Goal: Find specific page/section: Find specific page/section

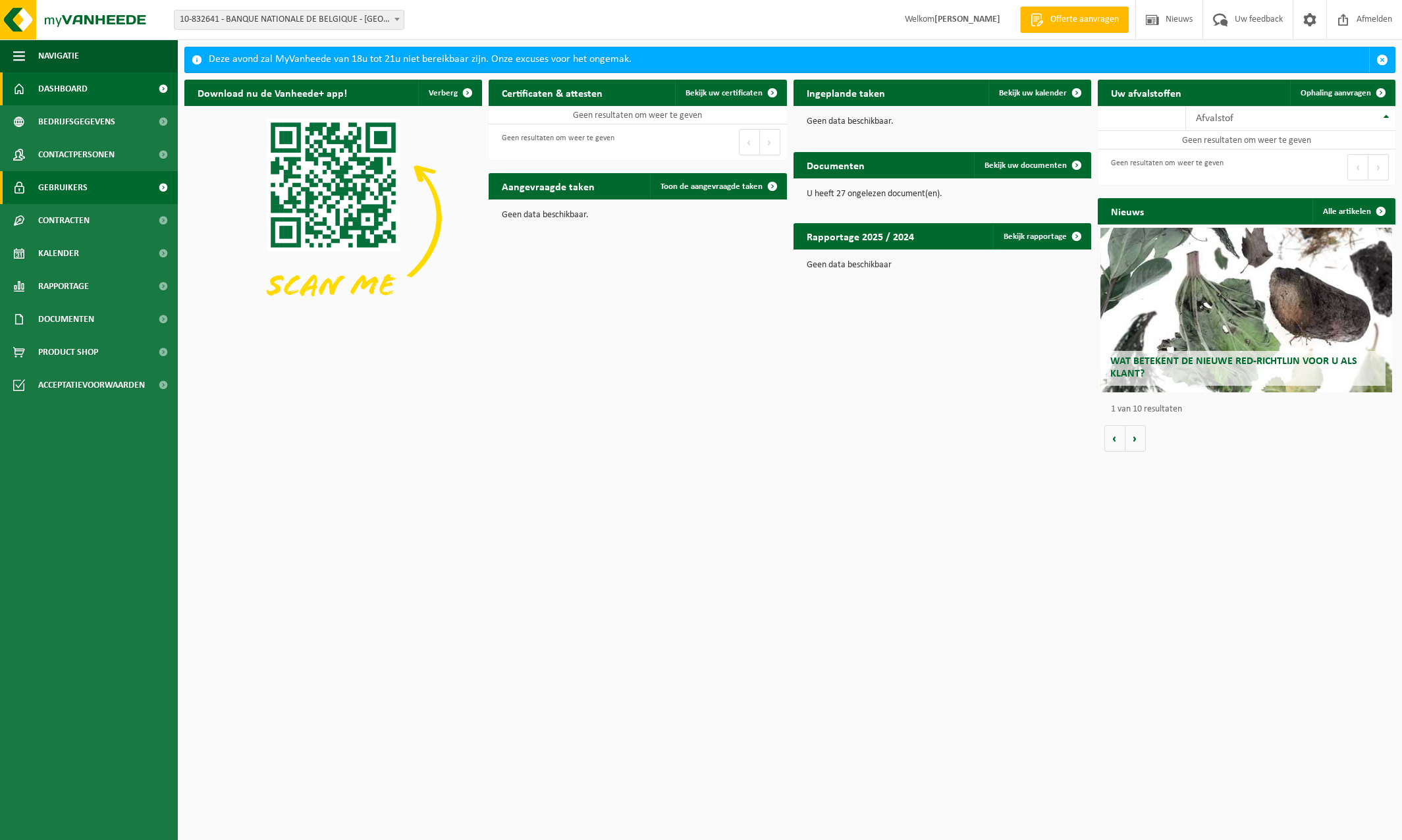
click at [61, 183] on span "Gebruikers" at bounding box center [63, 188] width 49 height 33
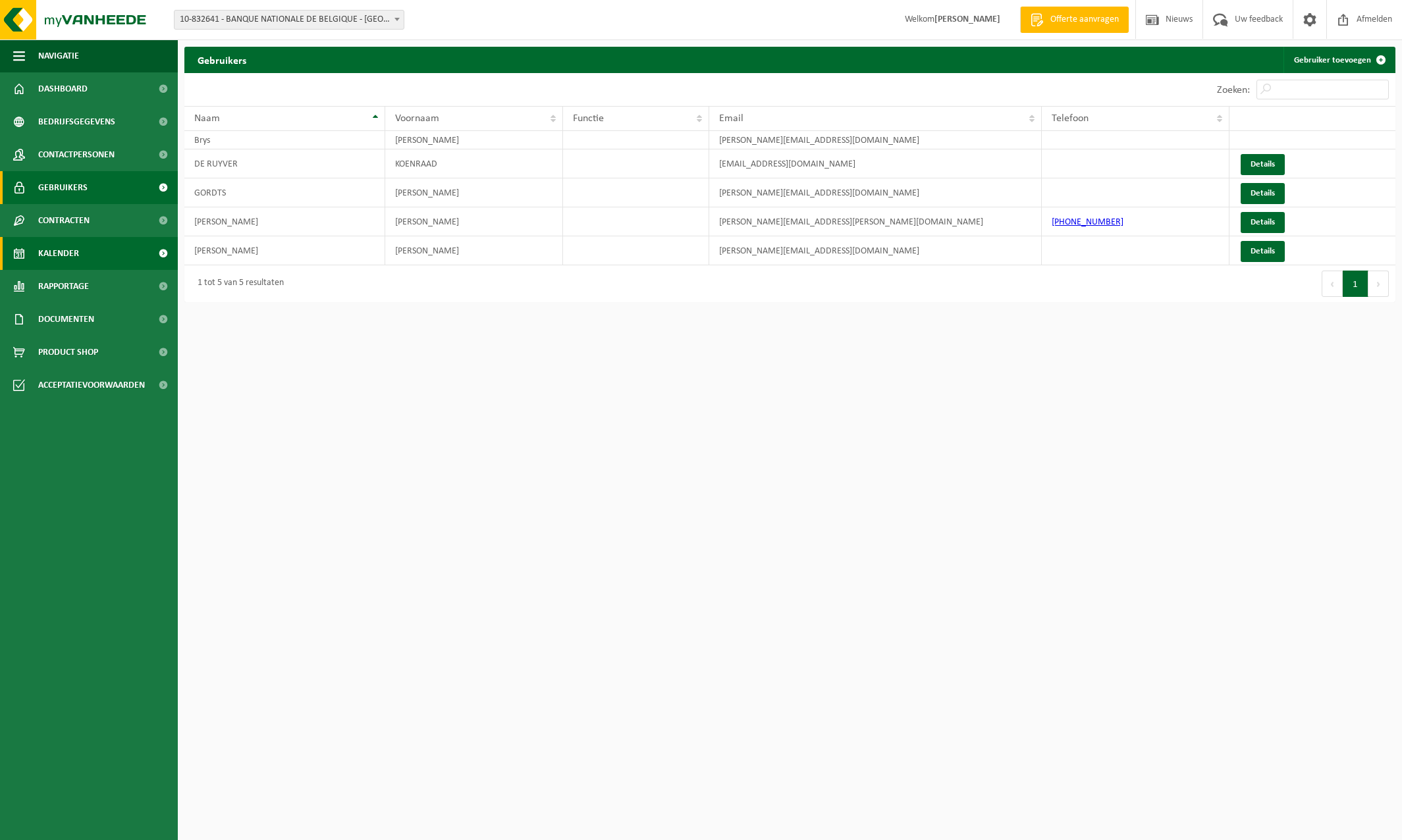
click at [59, 248] on span "Kalender" at bounding box center [59, 253] width 41 height 33
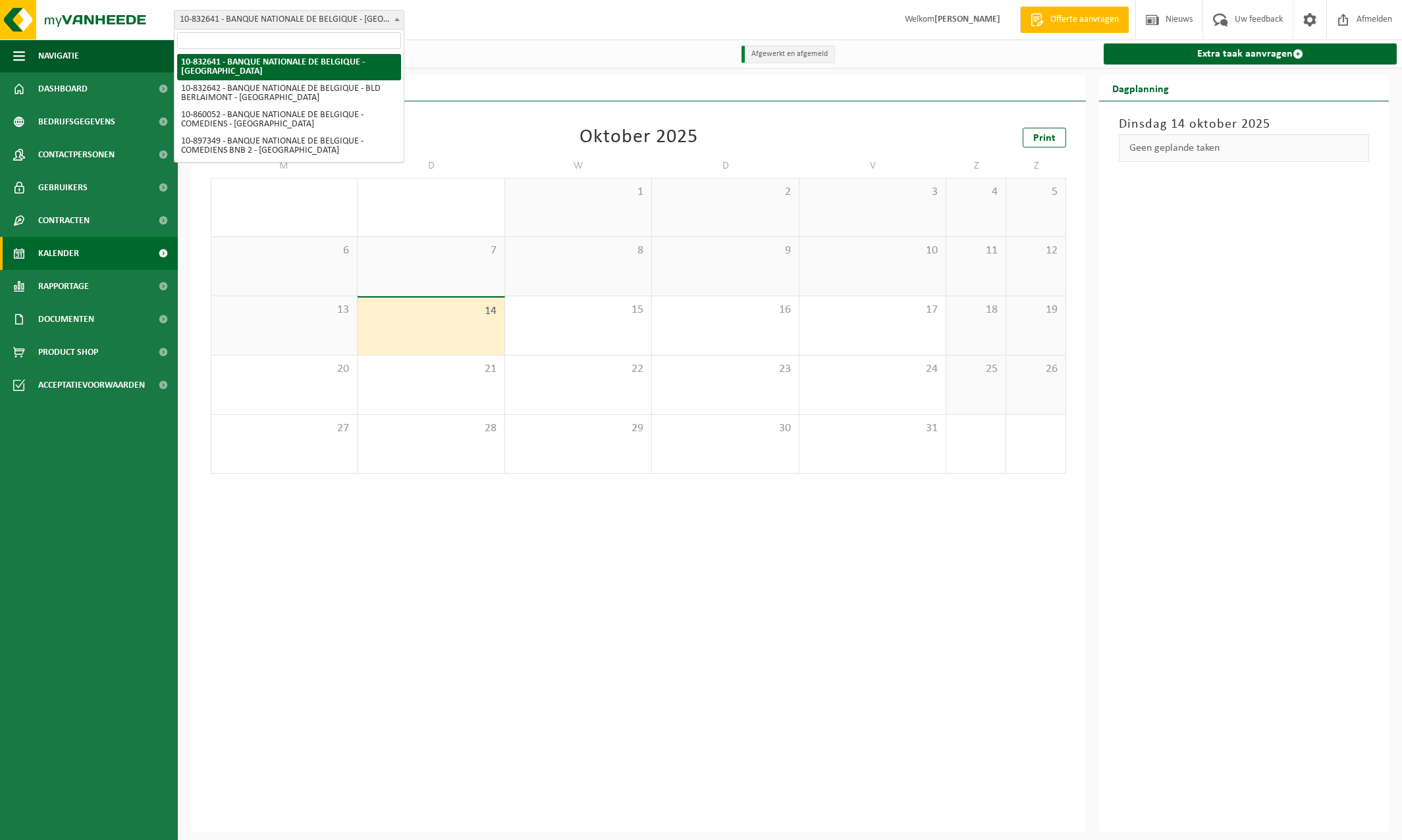
click at [396, 17] on span at bounding box center [396, 19] width 13 height 17
select select "89551"
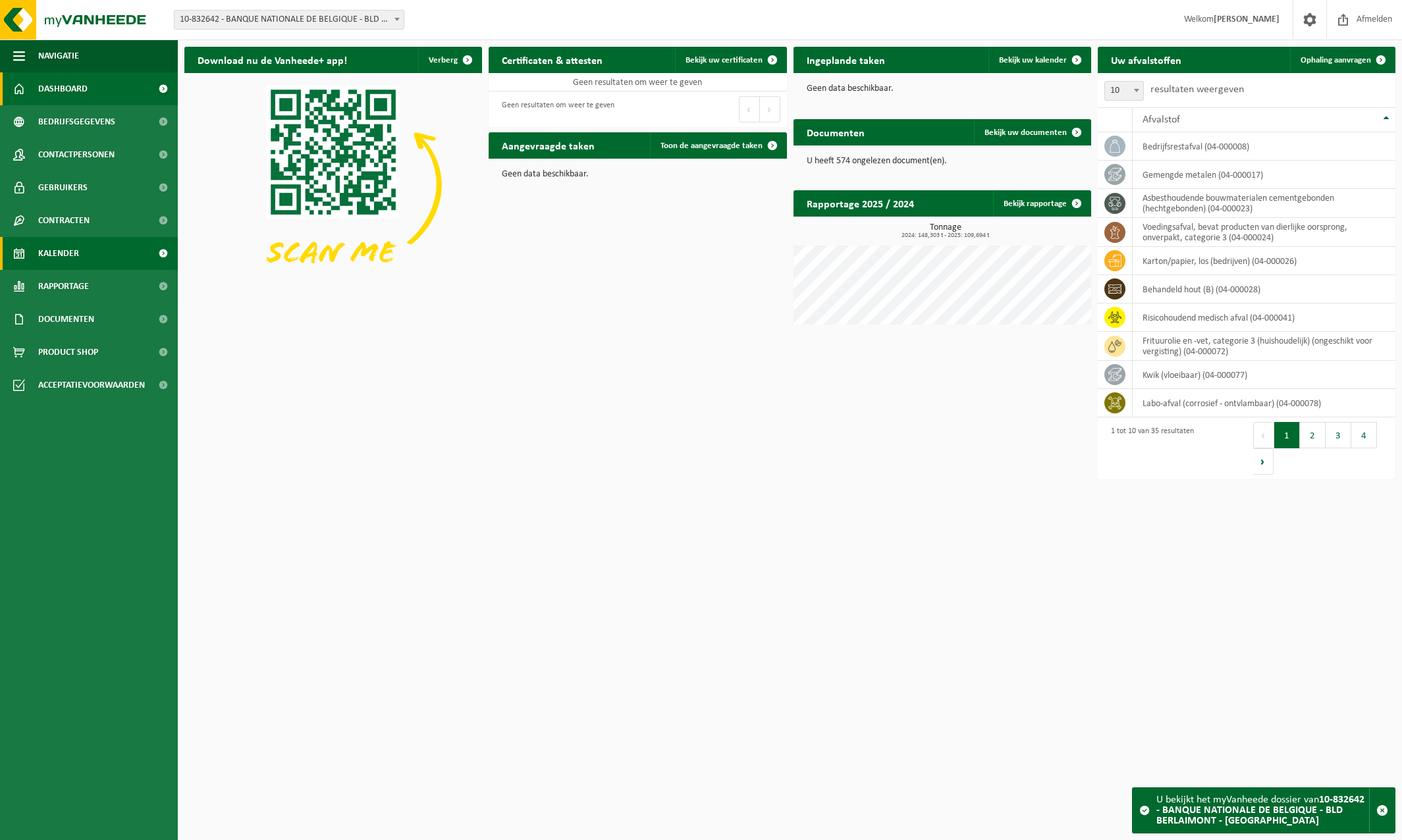
click at [61, 251] on span "Kalender" at bounding box center [59, 253] width 41 height 33
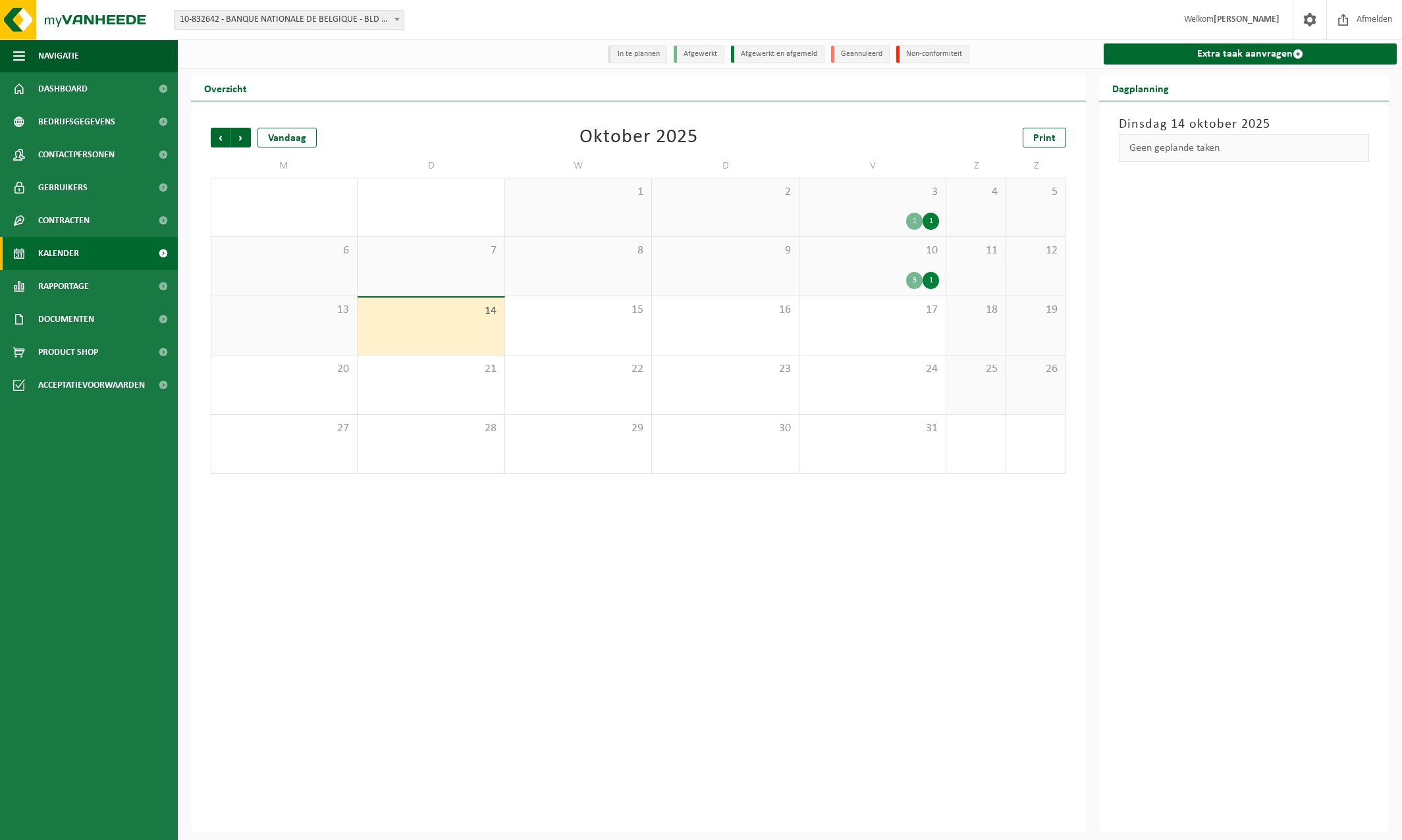
click at [912, 281] on div "3" at bounding box center [914, 280] width 17 height 17
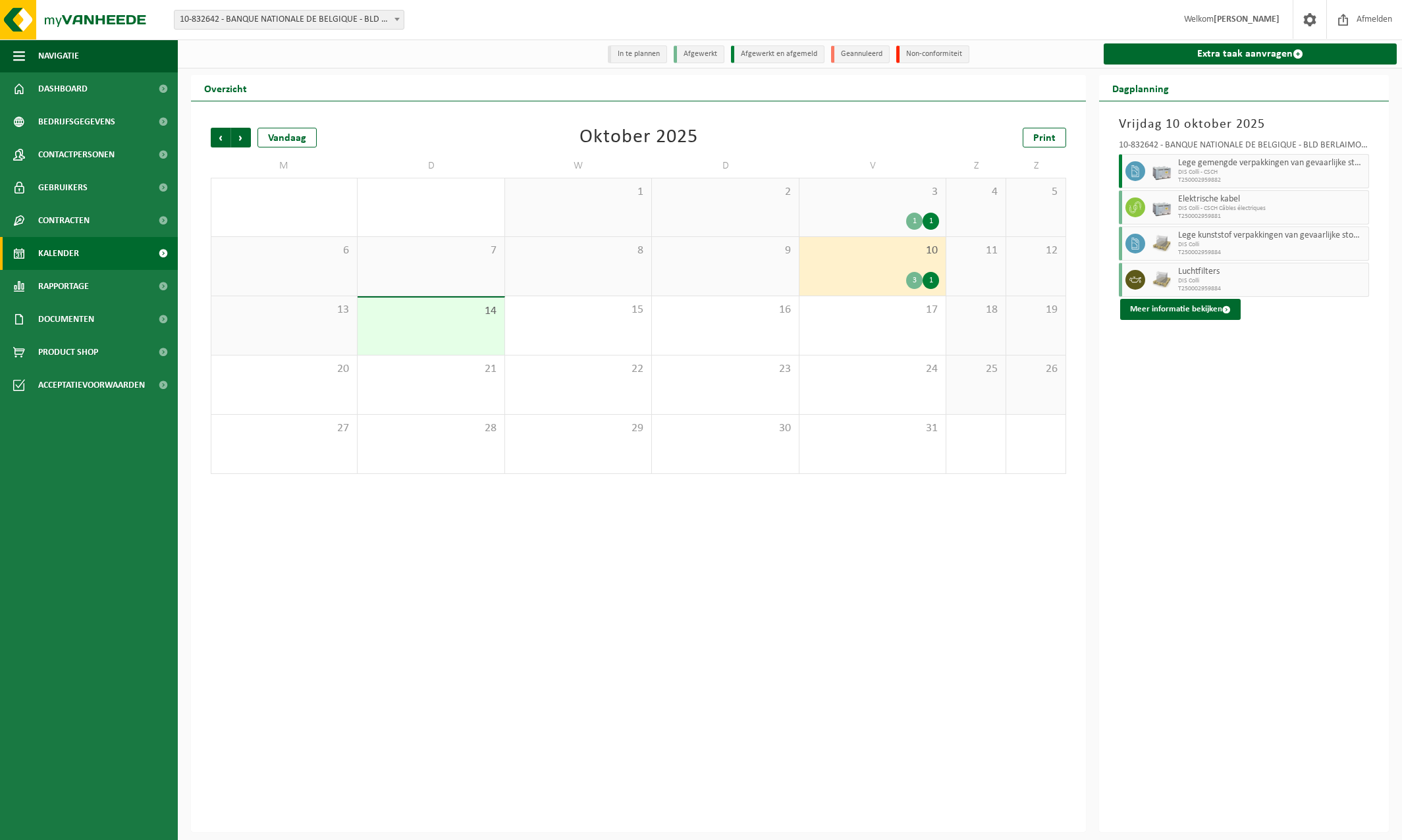
click at [930, 281] on div "1" at bounding box center [930, 280] width 17 height 17
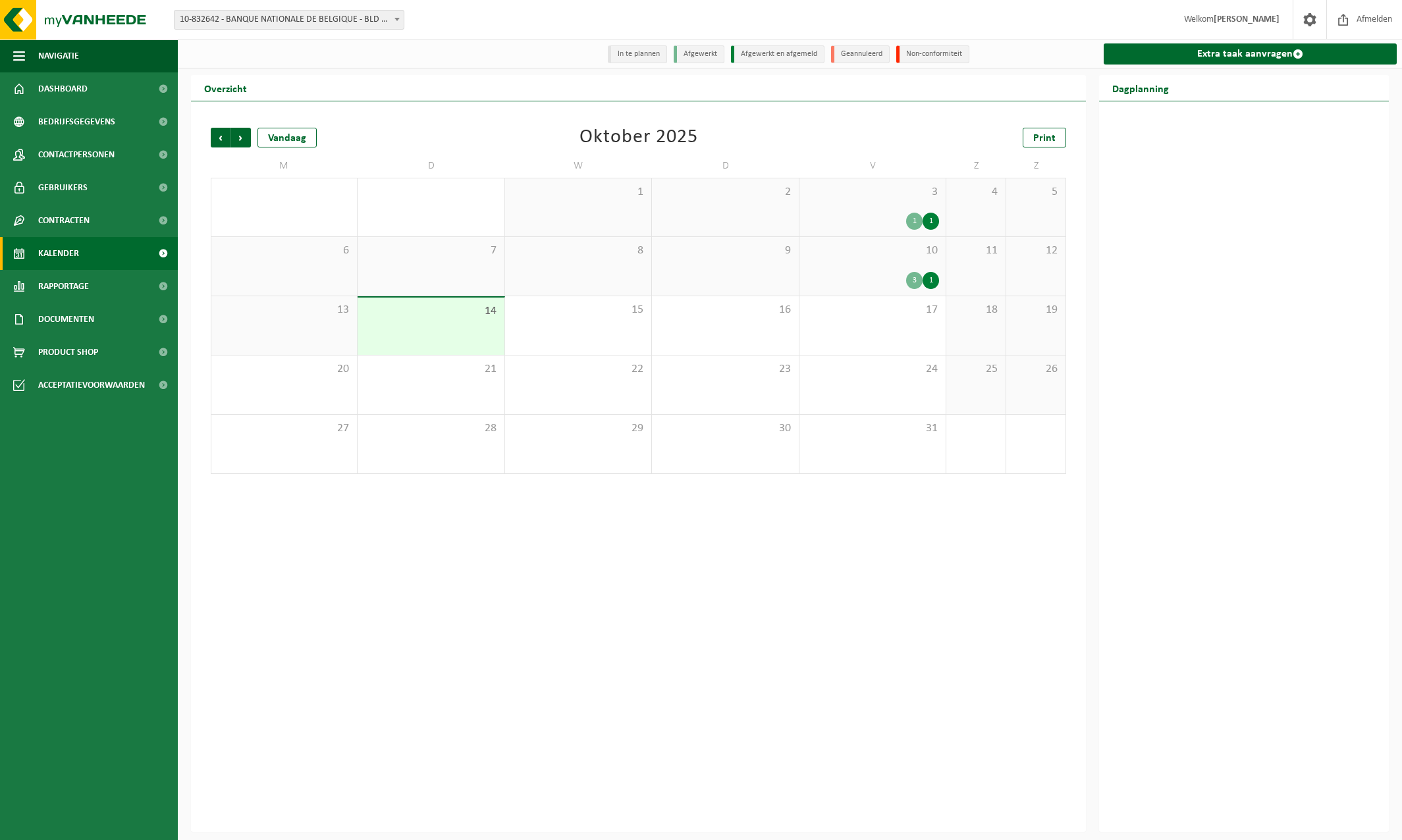
click at [930, 281] on div "1" at bounding box center [930, 280] width 17 height 17
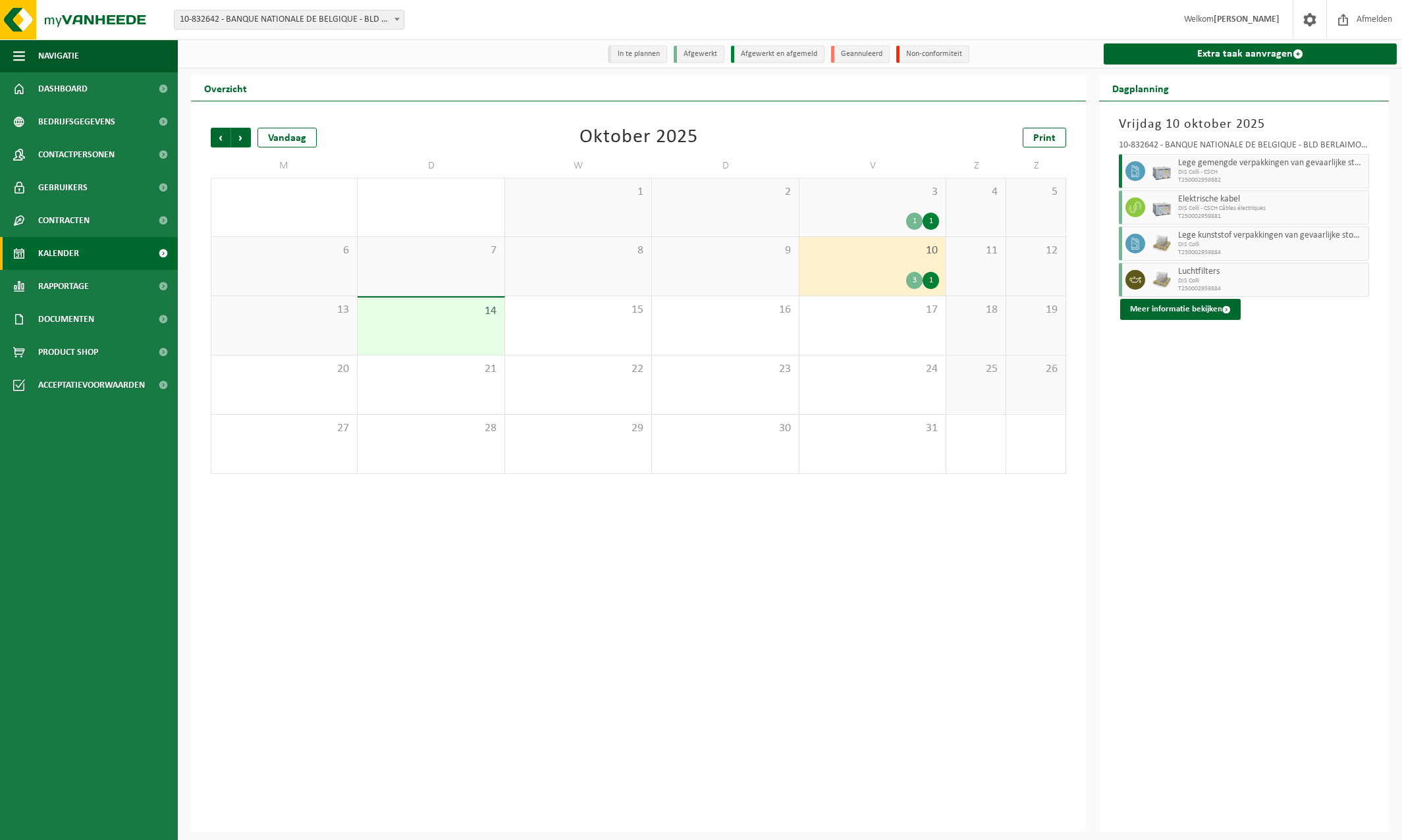
click at [929, 224] on div "1" at bounding box center [930, 220] width 17 height 17
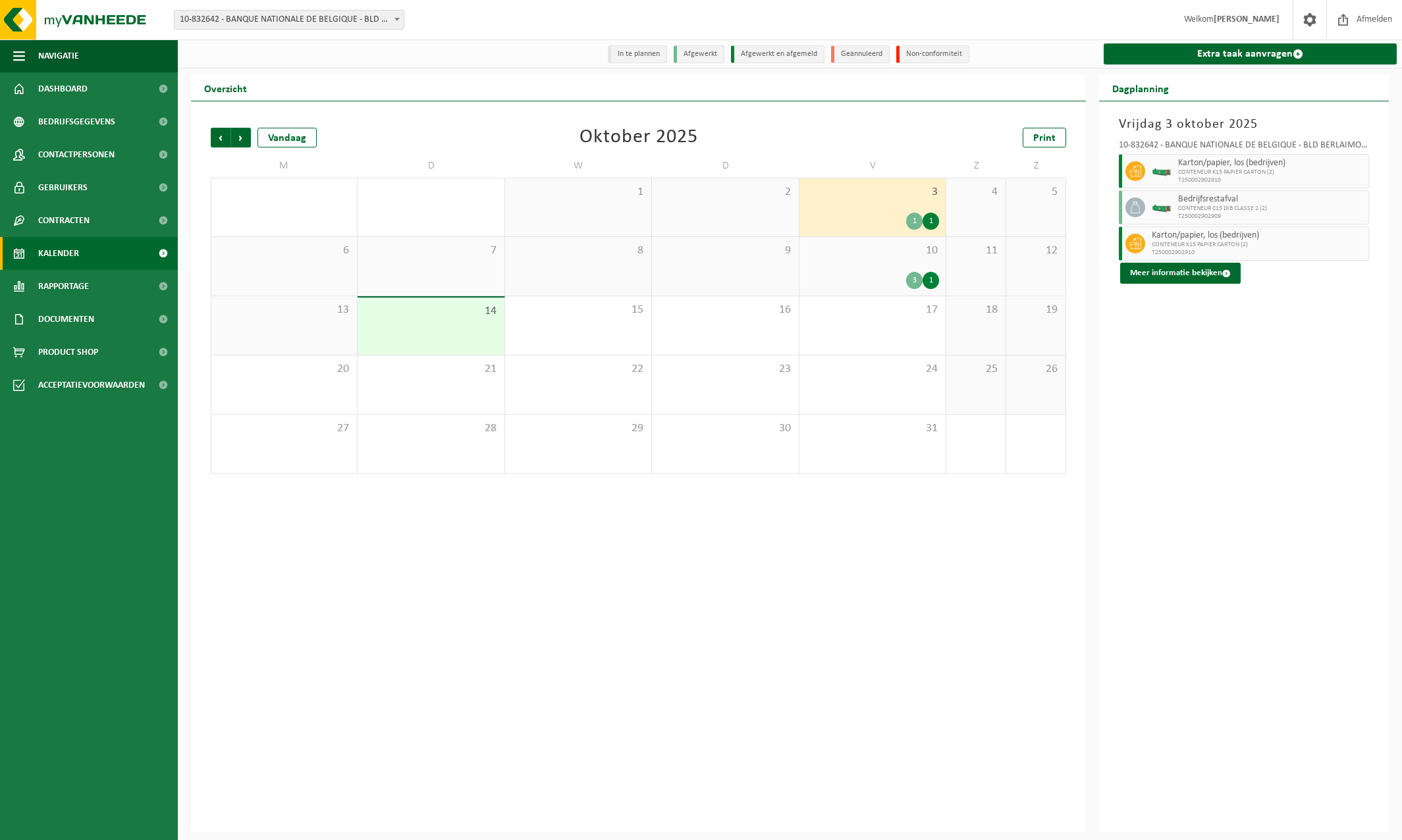
click at [916, 223] on div "1" at bounding box center [914, 220] width 17 height 17
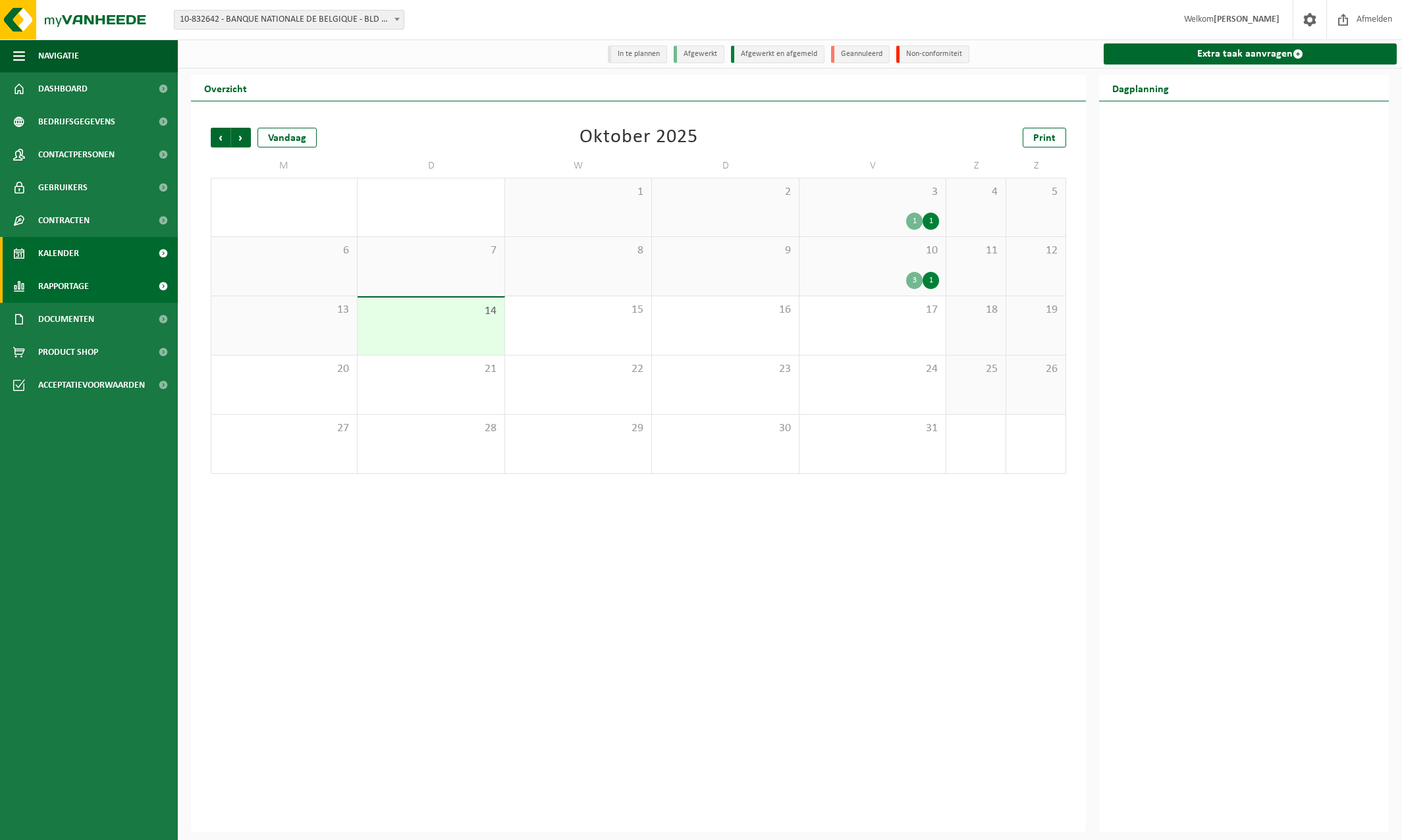
click at [65, 289] on span "Rapportage" at bounding box center [64, 287] width 51 height 33
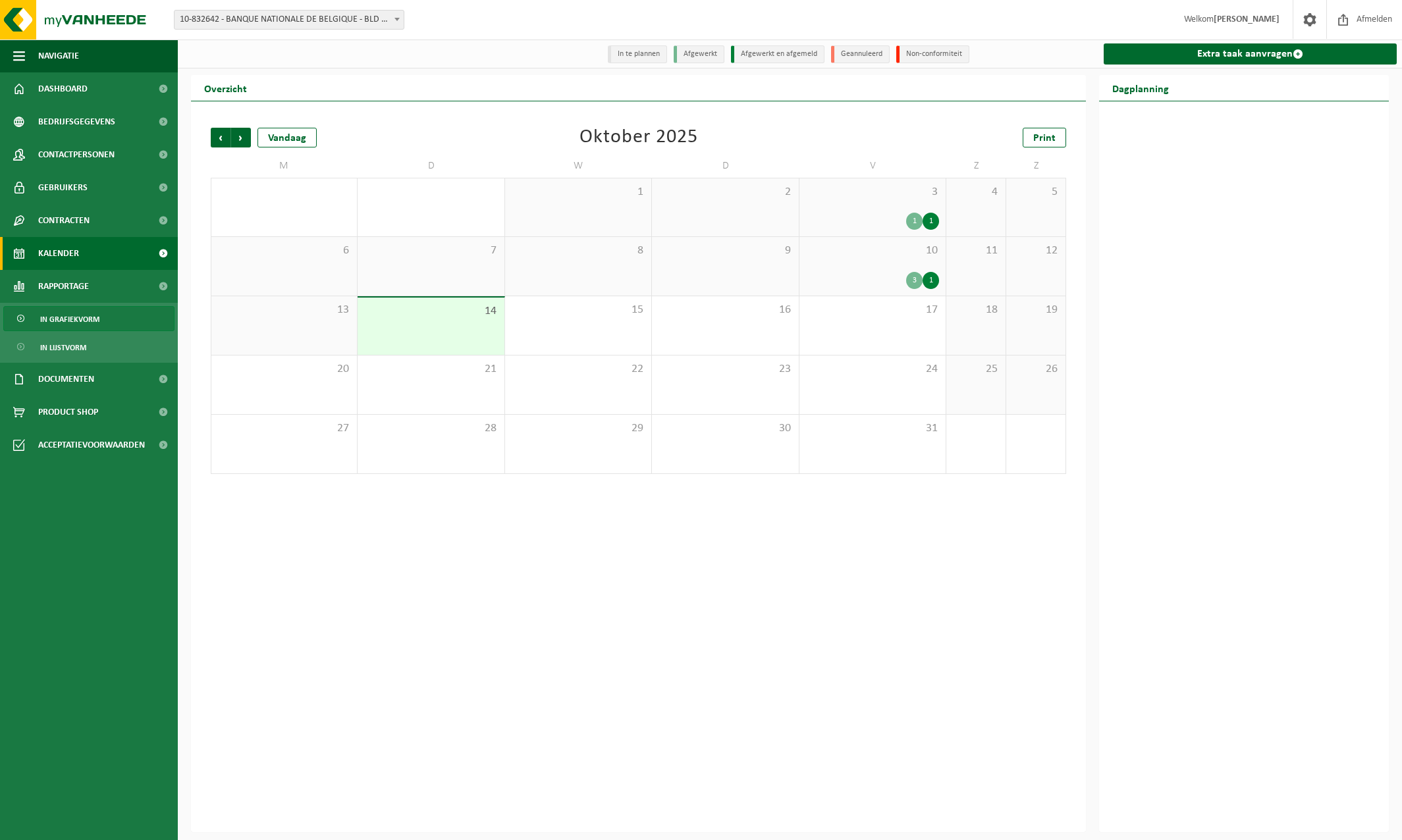
click at [67, 316] on span "In grafiekvorm" at bounding box center [70, 318] width 59 height 25
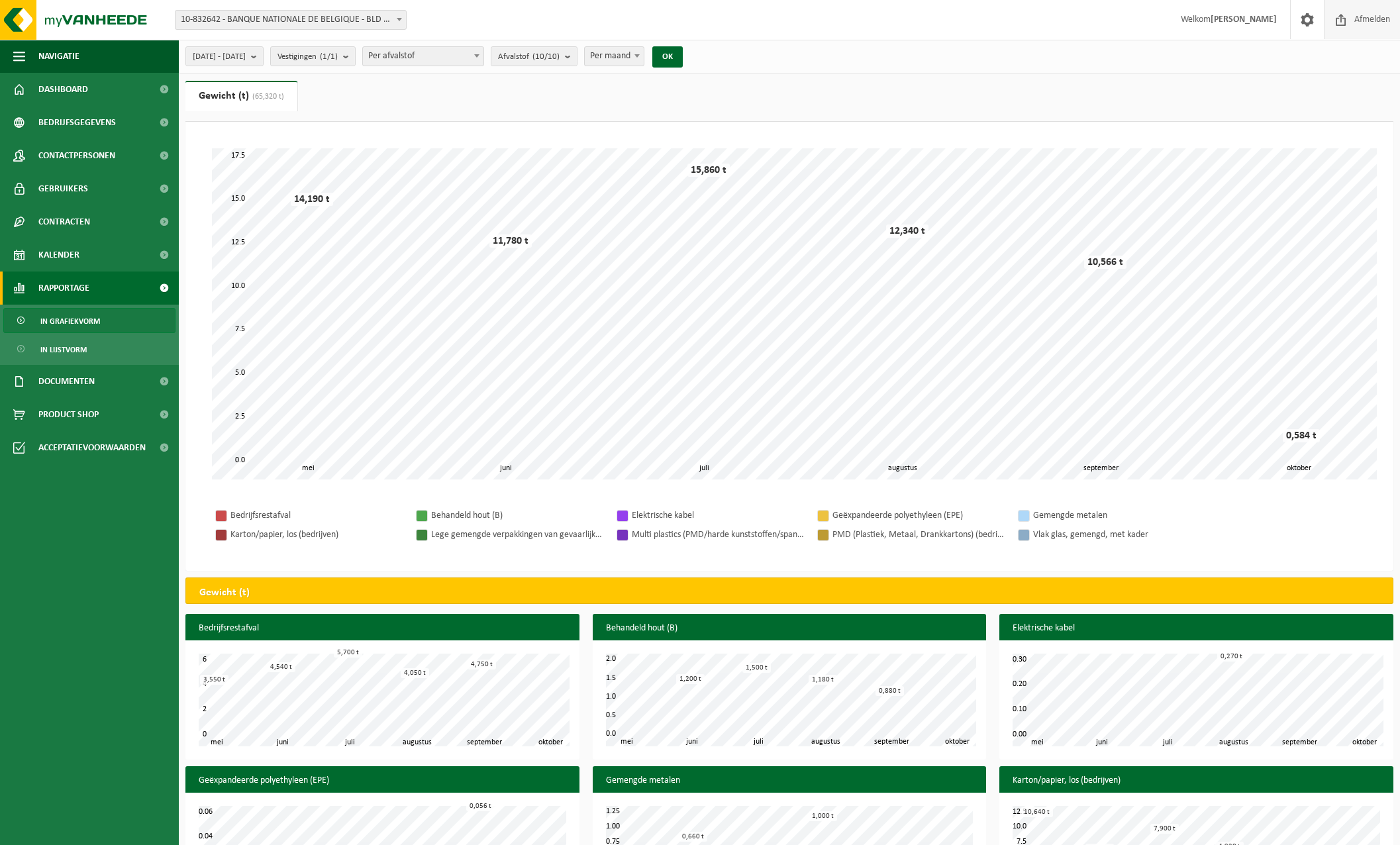
click at [1368, 17] on span "Afmelden" at bounding box center [1371, 20] width 42 height 40
